Goal: Use online tool/utility: Utilize a website feature to perform a specific function

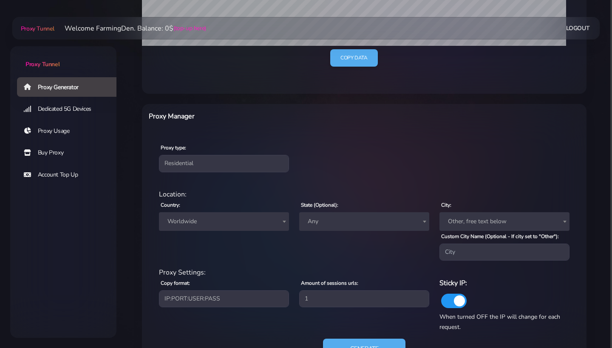
scroll to position [265, 0]
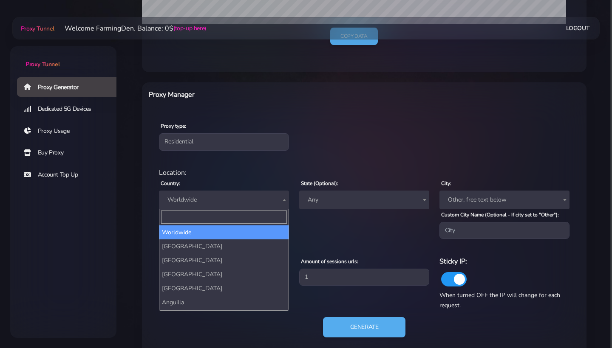
click at [226, 198] on span "Worldwide" at bounding box center [224, 200] width 120 height 12
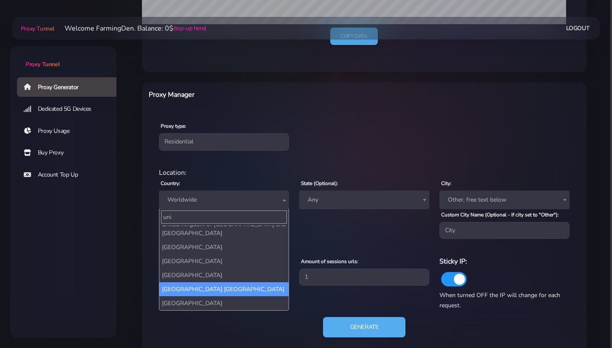
type input "uni"
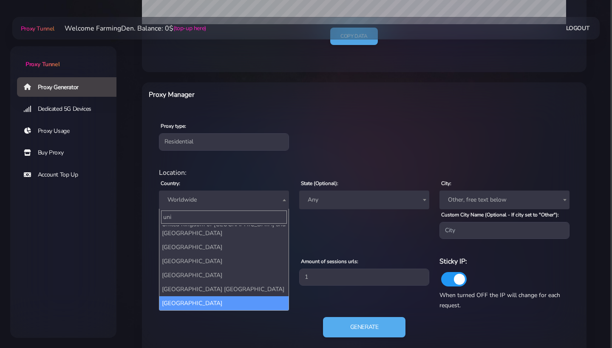
select select "US"
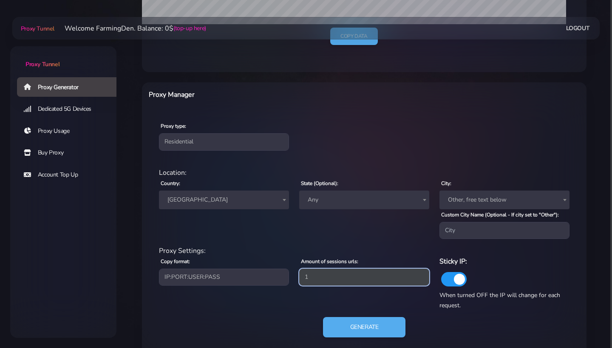
click at [363, 281] on input "1" at bounding box center [364, 277] width 130 height 17
type input "10"
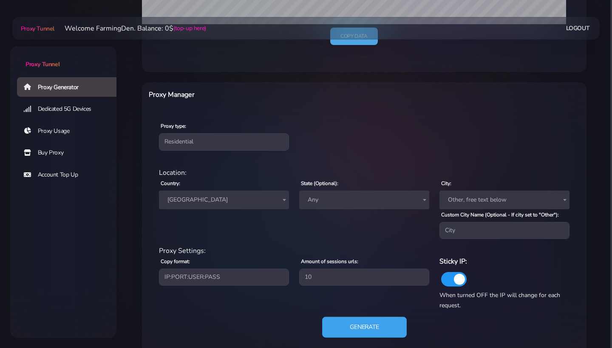
click at [353, 328] on button "Generate" at bounding box center [364, 327] width 85 height 21
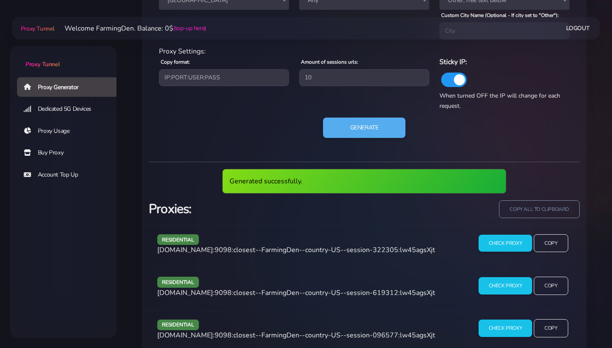
scroll to position [490, 0]
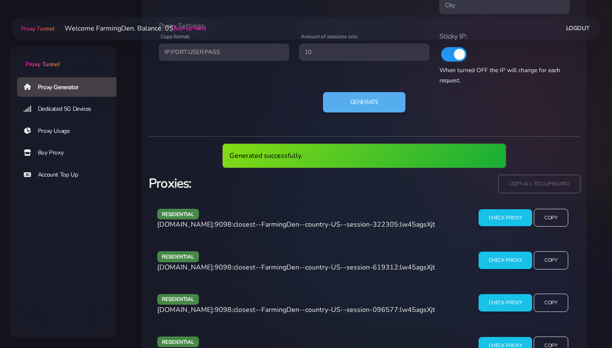
click at [515, 187] on input "copy all to clipboard" at bounding box center [539, 184] width 82 height 19
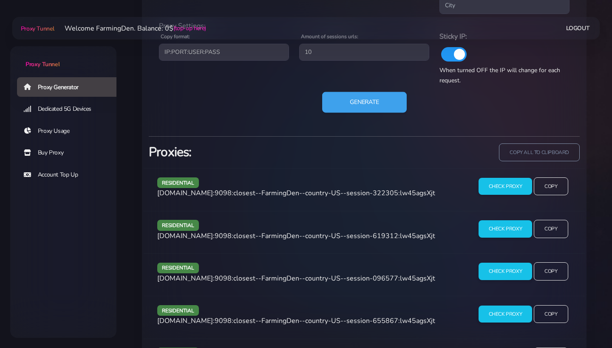
click at [387, 103] on button "Generate" at bounding box center [364, 102] width 85 height 21
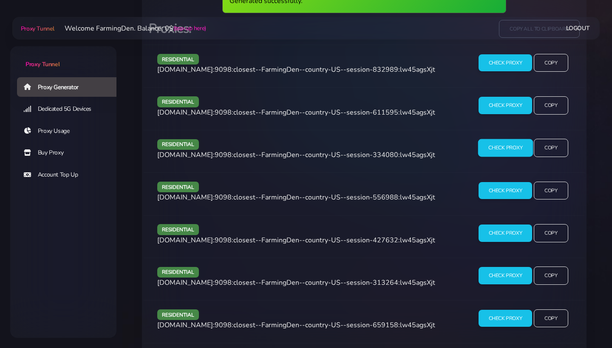
scroll to position [662, 0]
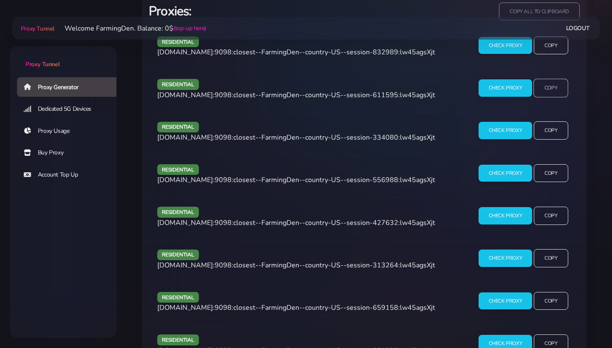
click at [548, 88] on input "Copy" at bounding box center [550, 88] width 35 height 19
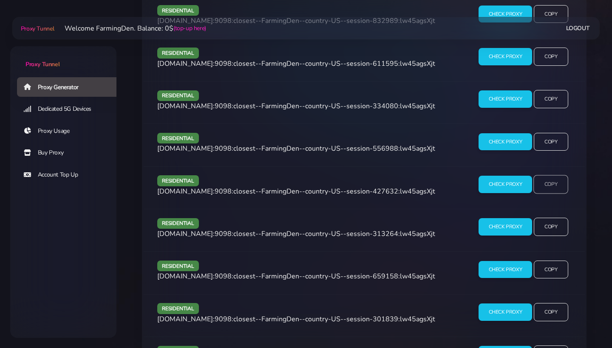
click at [557, 183] on input "Copy" at bounding box center [550, 184] width 35 height 19
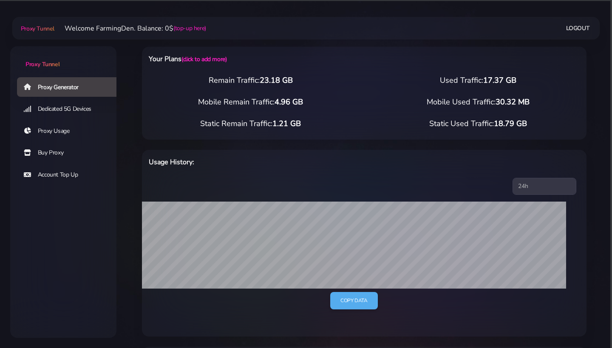
scroll to position [156, 0]
